Goal: Register for event/course: Sign up to attend an event or enroll in a course

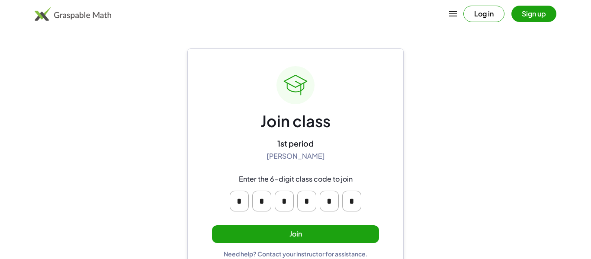
click at [286, 232] on button "Join" at bounding box center [295, 234] width 167 height 18
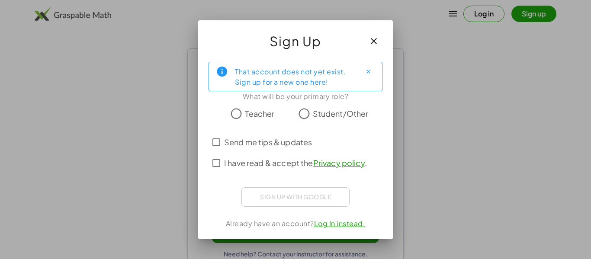
click at [331, 106] on label "Student/Other" at bounding box center [341, 113] width 56 height 17
click at [364, 74] on button "Close" at bounding box center [368, 72] width 14 height 14
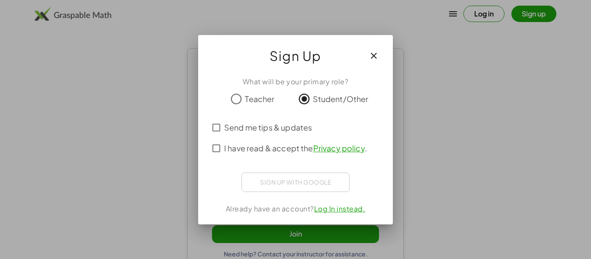
click at [311, 180] on div "Sign up with Google Sign in with Google Sign in with Google. Opens in new tab" at bounding box center [295, 182] width 108 height 19
click at [305, 144] on span "I have read & accept the Privacy policy ." at bounding box center [295, 148] width 143 height 12
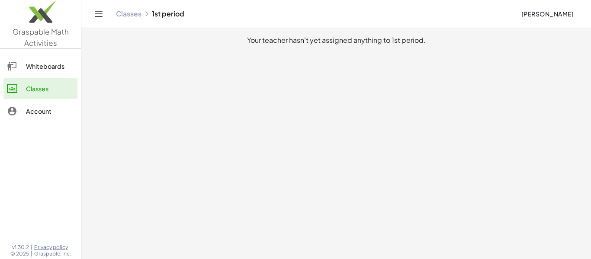
drag, startPoint x: 481, startPoint y: 13, endPoint x: 313, endPoint y: -52, distance: 180.2
click at [313, 0] on html "Graspable Math Activities Whiteboards Classes Account v1.30.2 | Privacy policy …" at bounding box center [295, 129] width 591 height 259
click at [514, 6] on button "[PERSON_NAME]" at bounding box center [547, 14] width 67 height 16
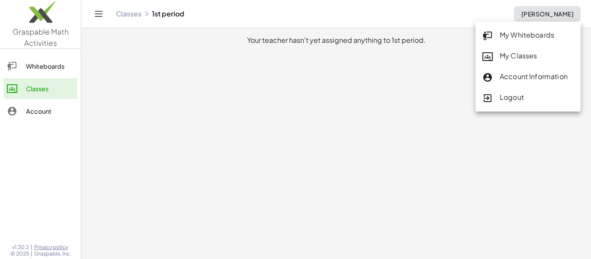
click at [514, 9] on button "[PERSON_NAME]" at bounding box center [547, 14] width 67 height 16
